Goal: Task Accomplishment & Management: Use online tool/utility

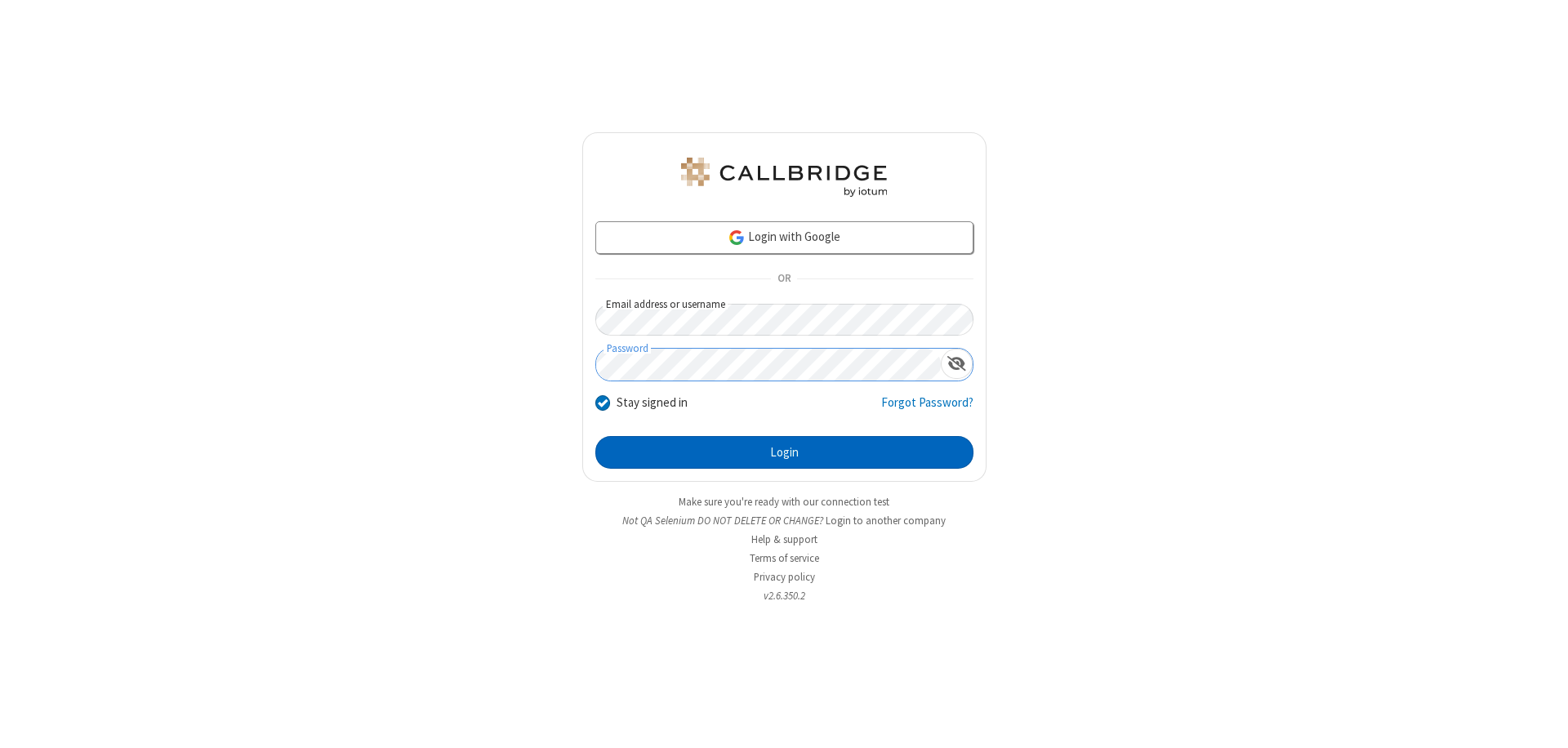
click at [784, 453] on button "Login" at bounding box center [784, 453] width 378 height 33
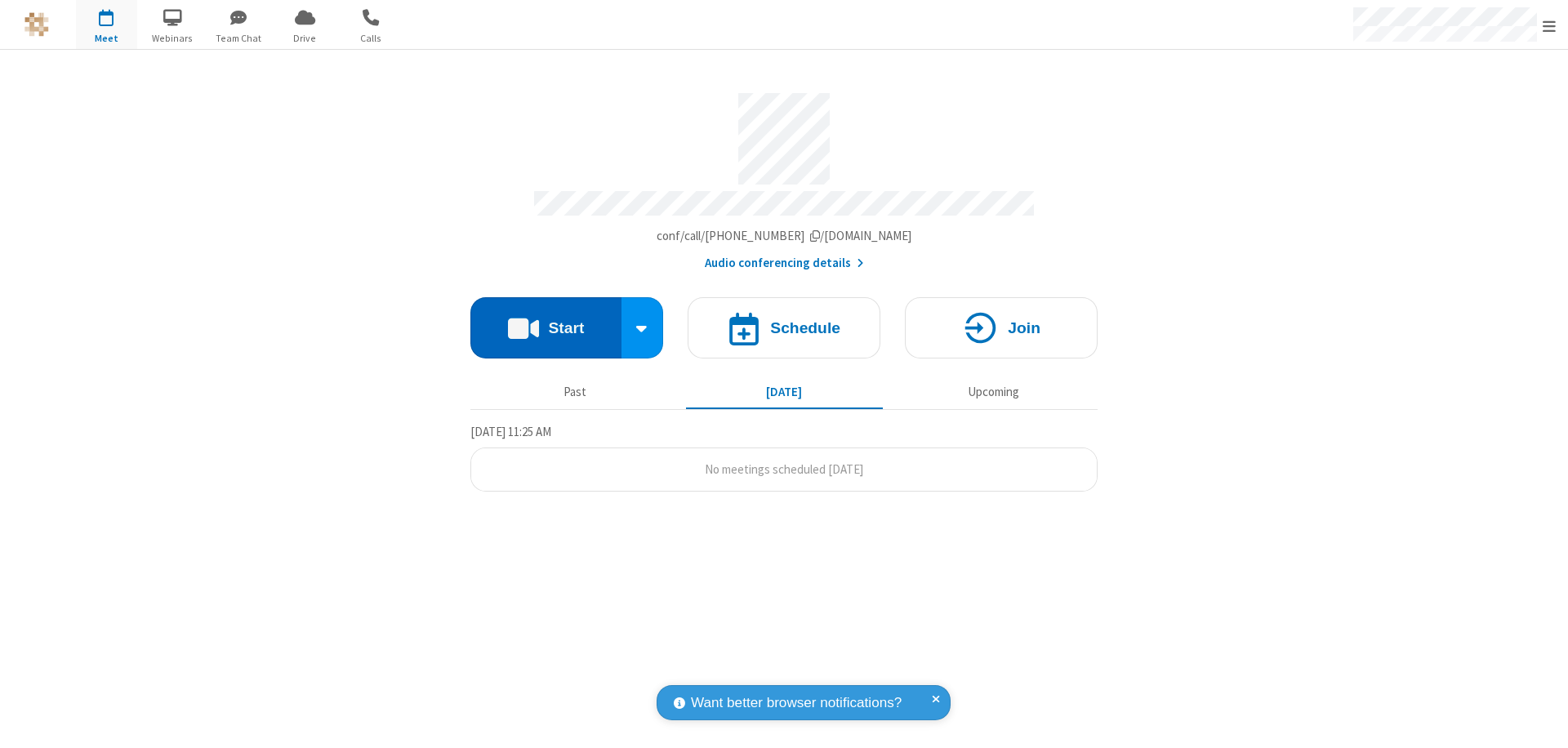
click at [546, 320] on button "Start" at bounding box center [546, 327] width 151 height 61
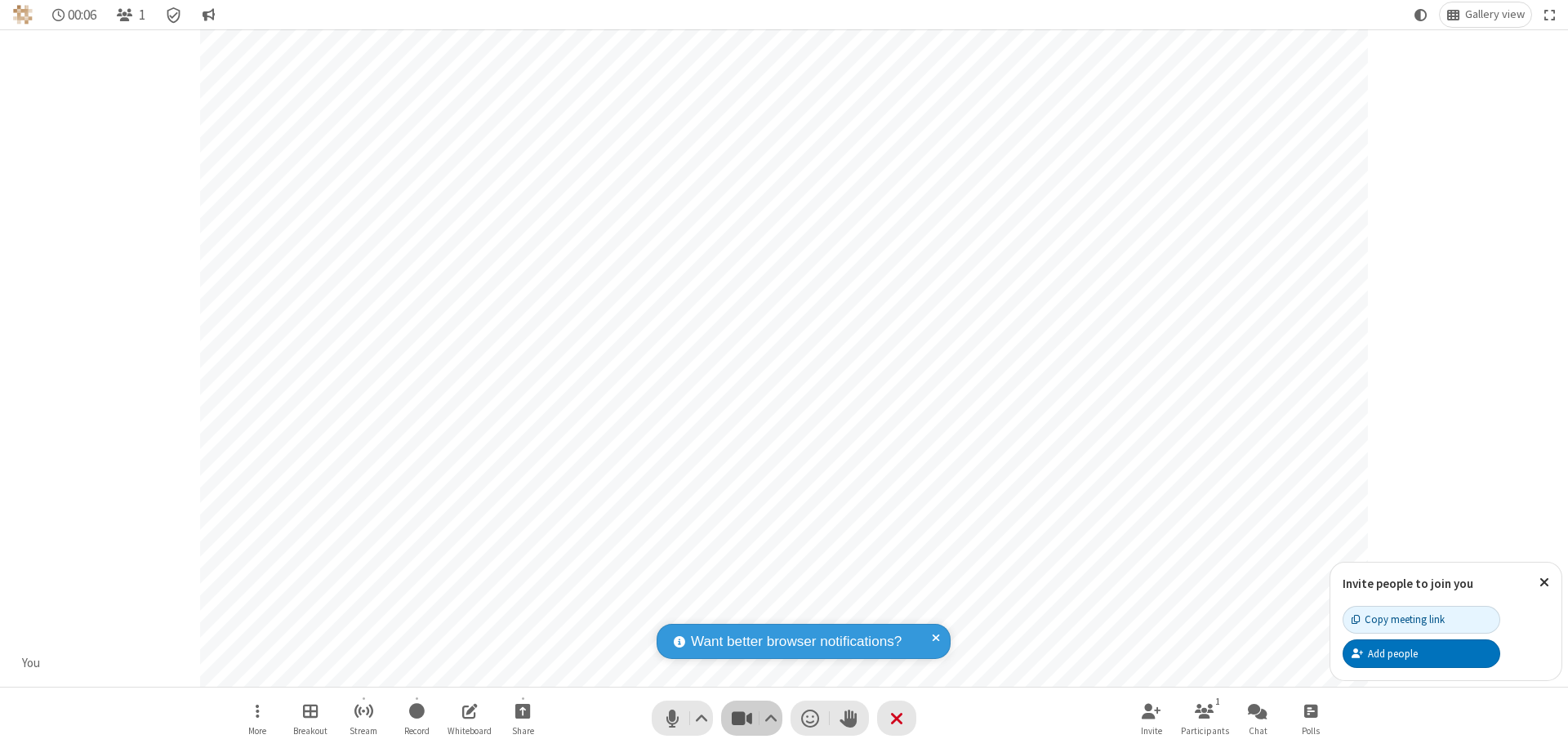
click at [742, 718] on span "Stop video (⌘+Shift+V)" at bounding box center [742, 718] width 24 height 23
click at [742, 718] on span "Start video (⌘+Shift+V)" at bounding box center [742, 718] width 24 height 23
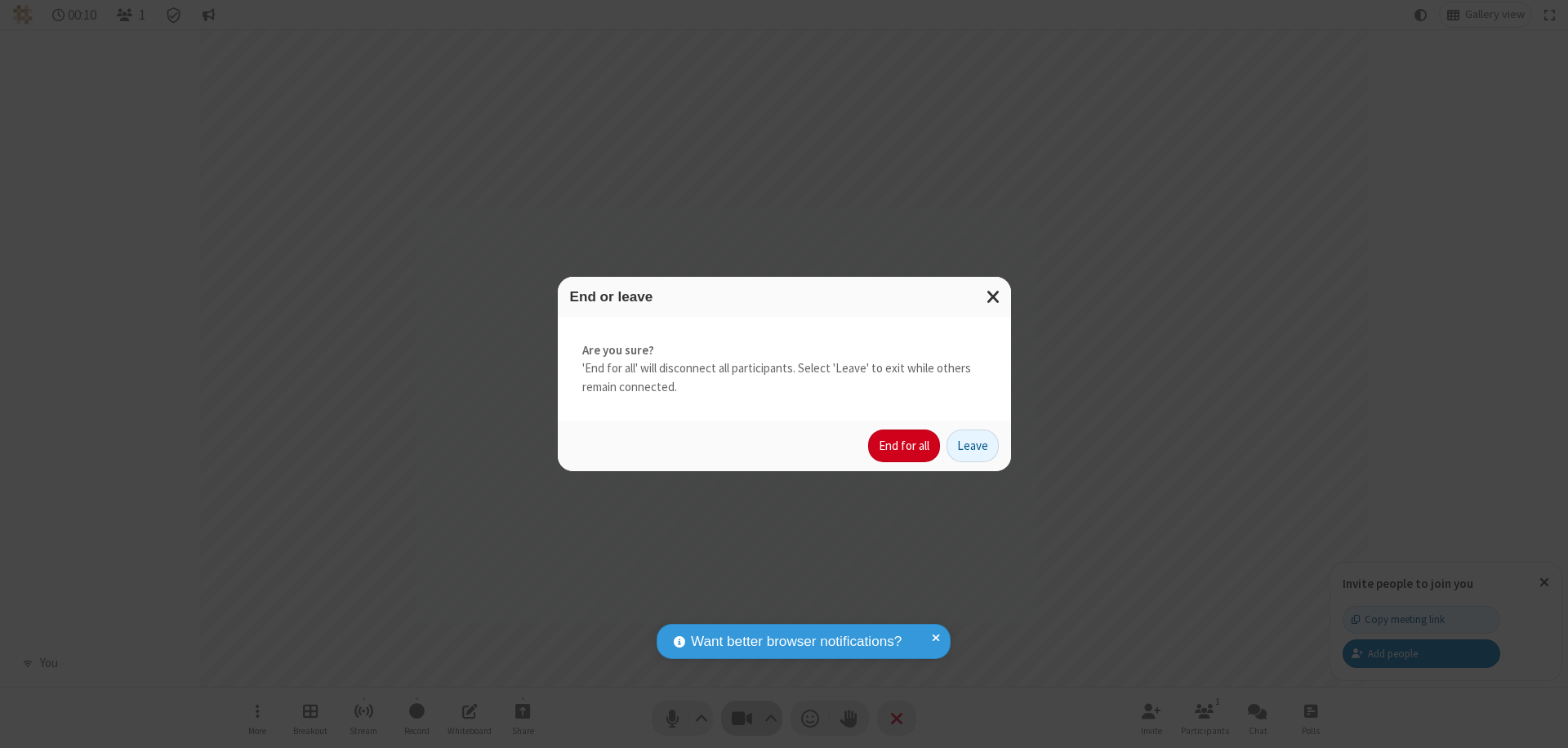
click at [905, 446] on button "End for all" at bounding box center [903, 446] width 72 height 33
